Goal: Task Accomplishment & Management: Complete application form

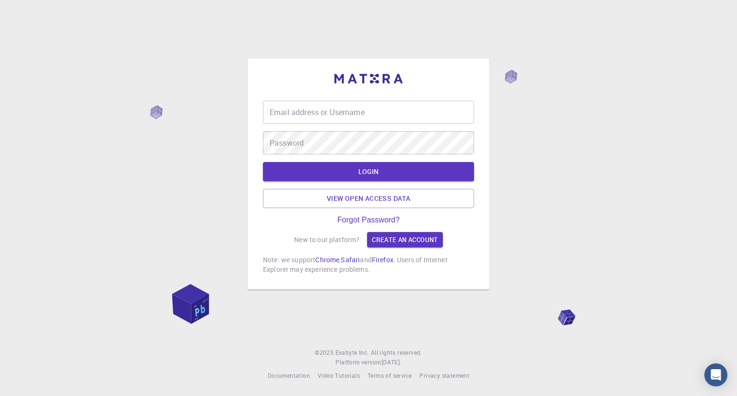
click at [416, 114] on input "Email address or Username" at bounding box center [368, 112] width 211 height 23
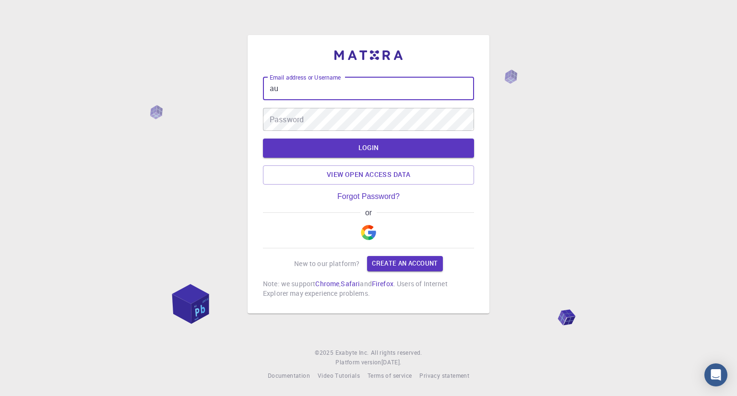
type input "a"
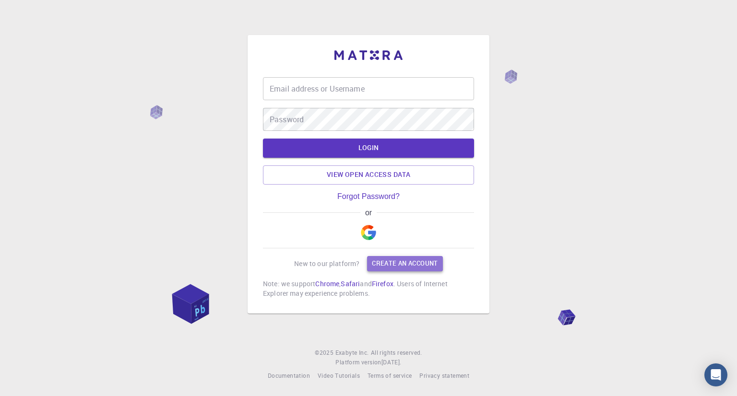
click at [388, 261] on link "Create an account" at bounding box center [404, 263] width 75 height 15
